Goal: Check status: Check status

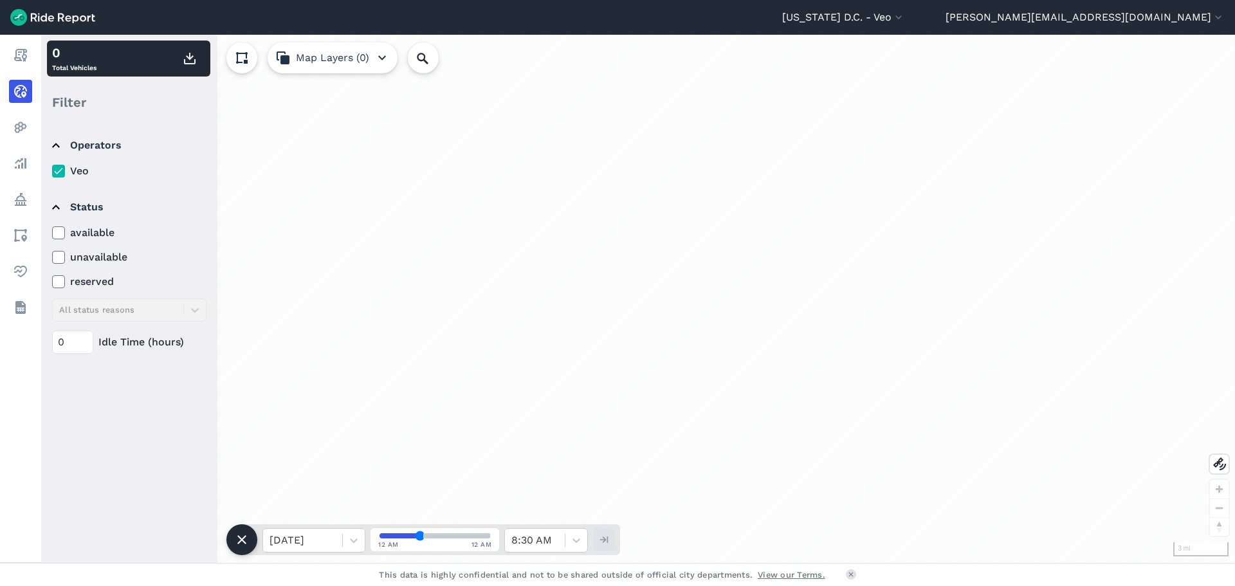
click at [55, 224] on summary "Status" at bounding box center [128, 207] width 152 height 36
click at [63, 210] on summary "Status" at bounding box center [128, 207] width 152 height 36
click at [57, 229] on icon at bounding box center [59, 232] width 12 height 13
click at [52, 229] on input "available" at bounding box center [52, 229] width 0 height 8
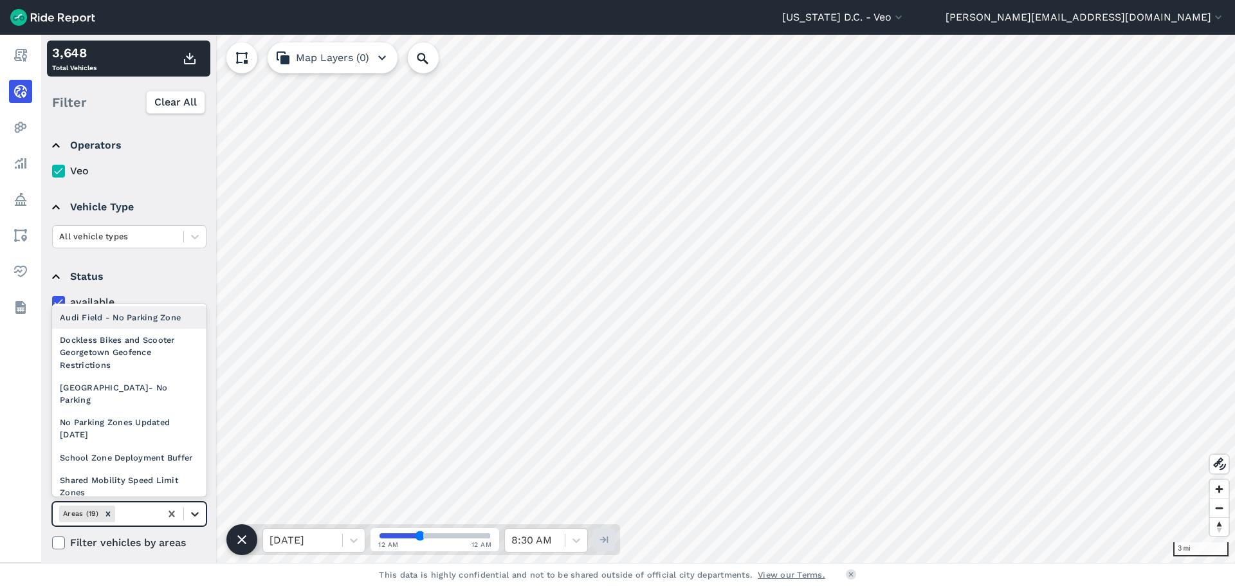
click at [189, 511] on icon at bounding box center [194, 513] width 13 height 13
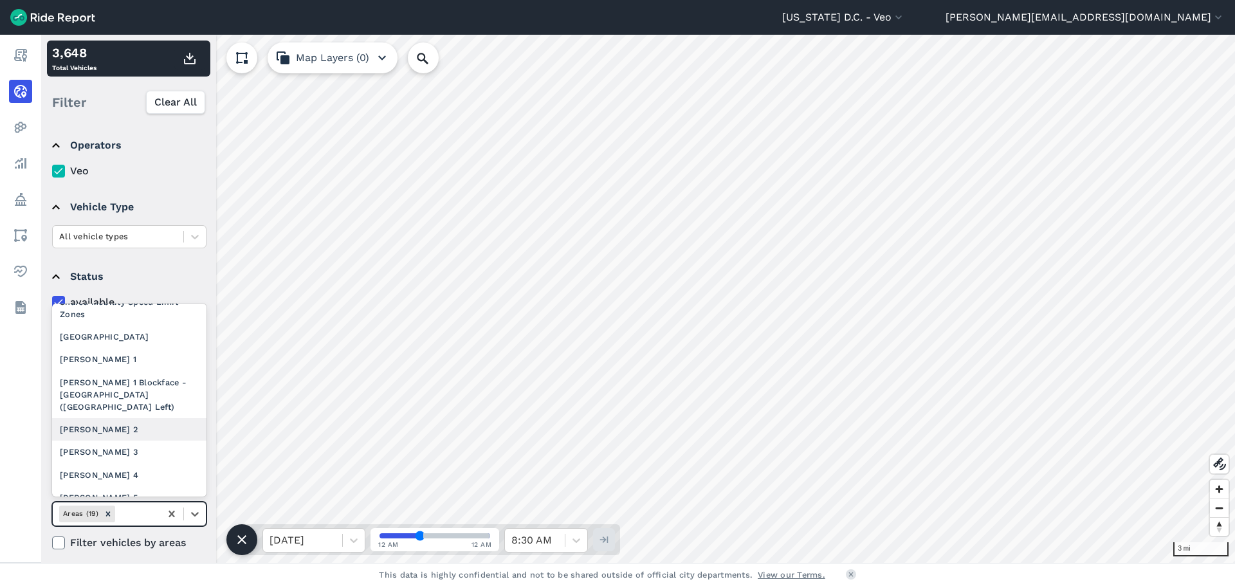
scroll to position [179, 0]
click at [166, 440] on div "Ward 2" at bounding box center [129, 428] width 154 height 23
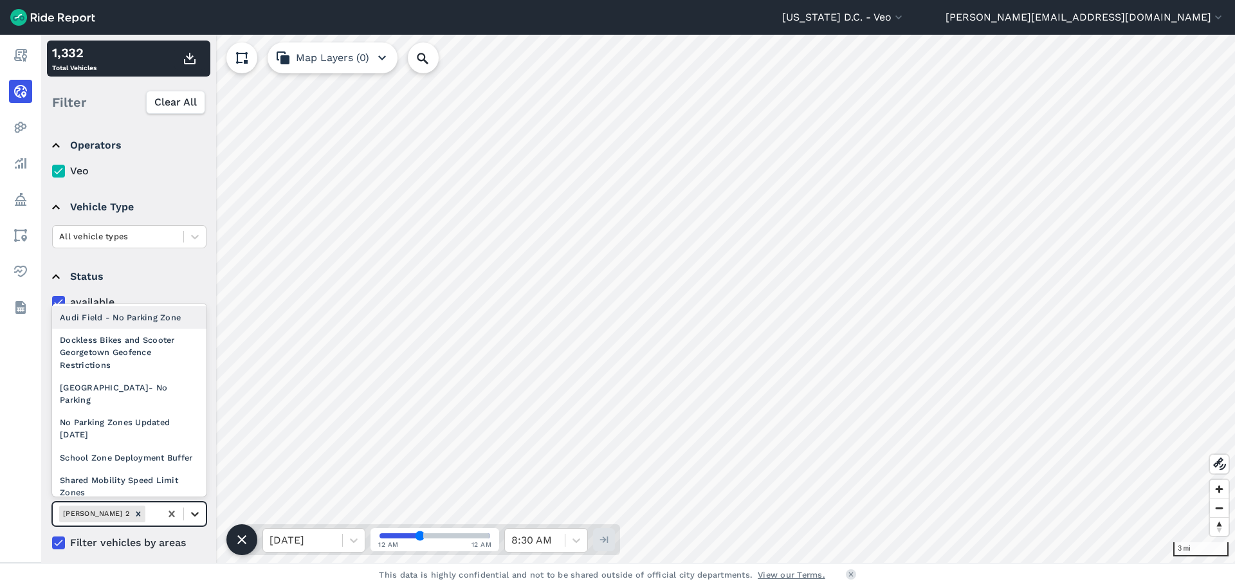
click at [192, 512] on icon at bounding box center [195, 514] width 8 height 5
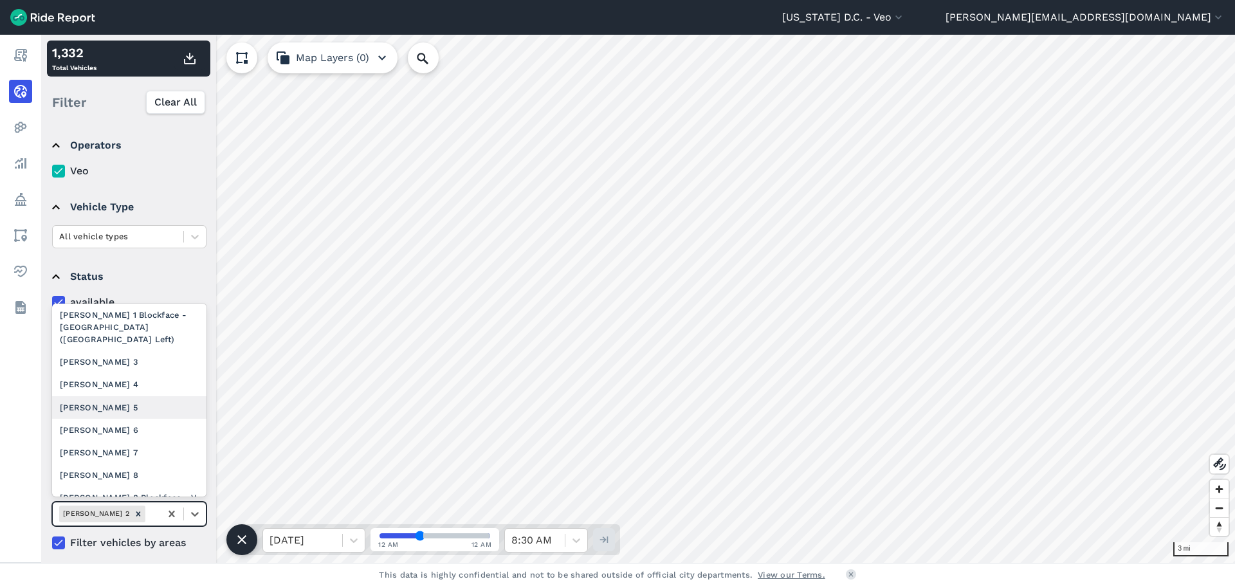
scroll to position [246, 0]
click at [174, 372] on div "Ward 3" at bounding box center [129, 361] width 154 height 23
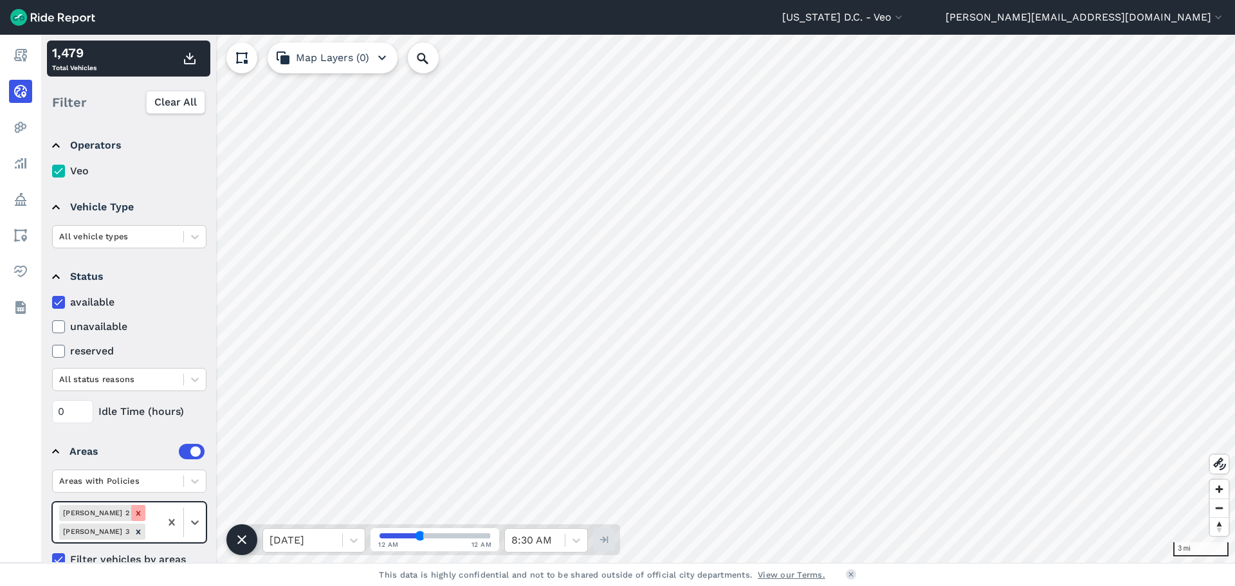
click at [134, 509] on icon "Remove Ward 2" at bounding box center [138, 513] width 9 height 9
click at [134, 509] on icon "Remove Ward 3" at bounding box center [138, 513] width 9 height 9
